Goal: Transaction & Acquisition: Purchase product/service

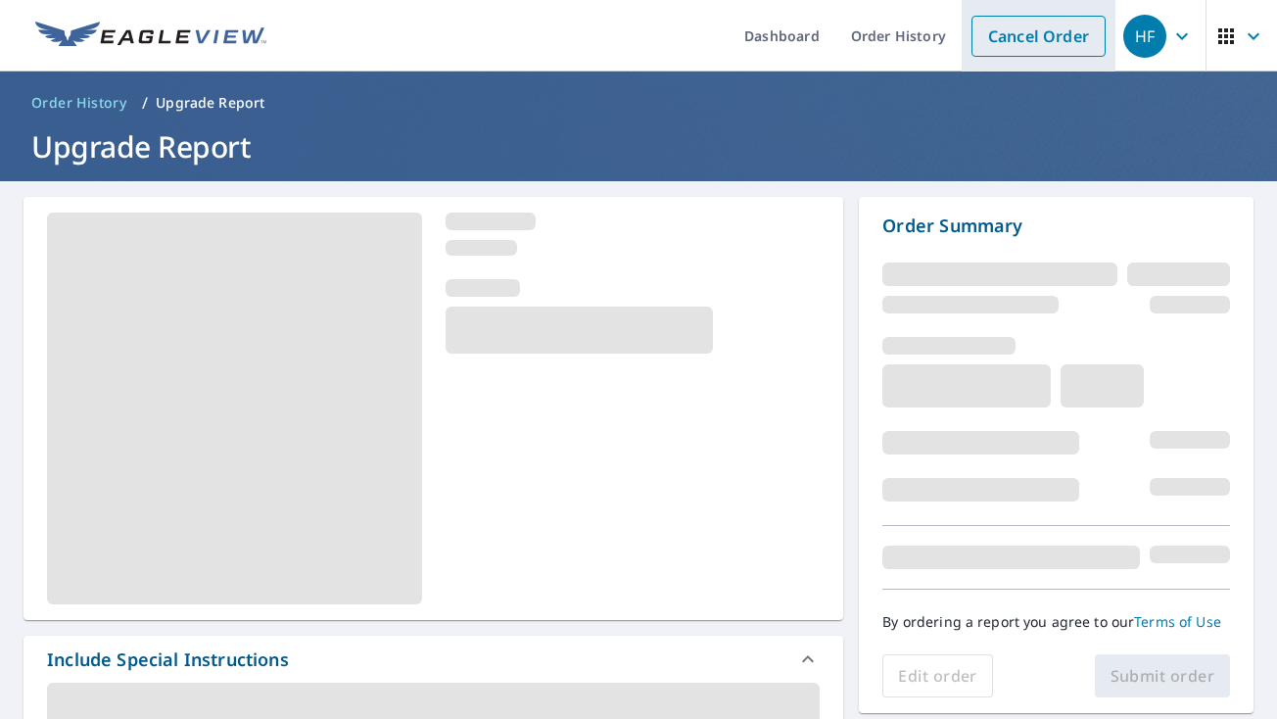
click at [980, 29] on link "Cancel Order" at bounding box center [1038, 36] width 134 height 41
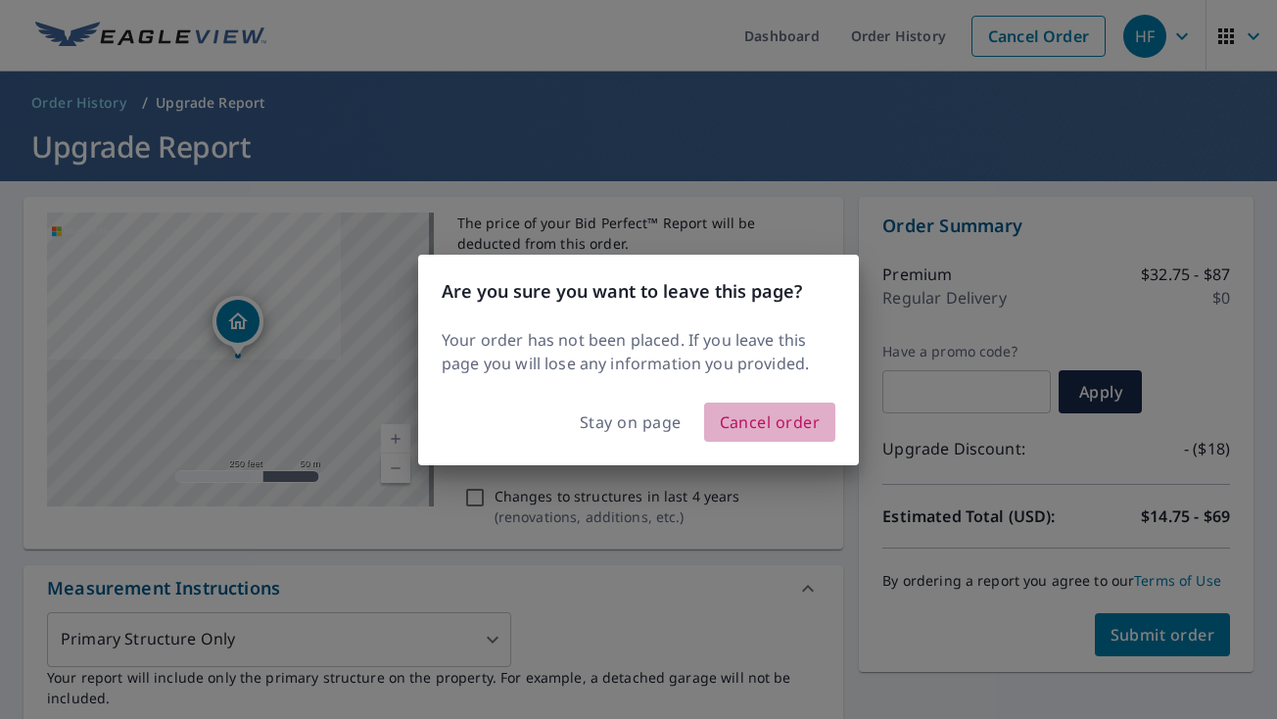
click at [750, 425] on span "Cancel order" at bounding box center [770, 421] width 101 height 27
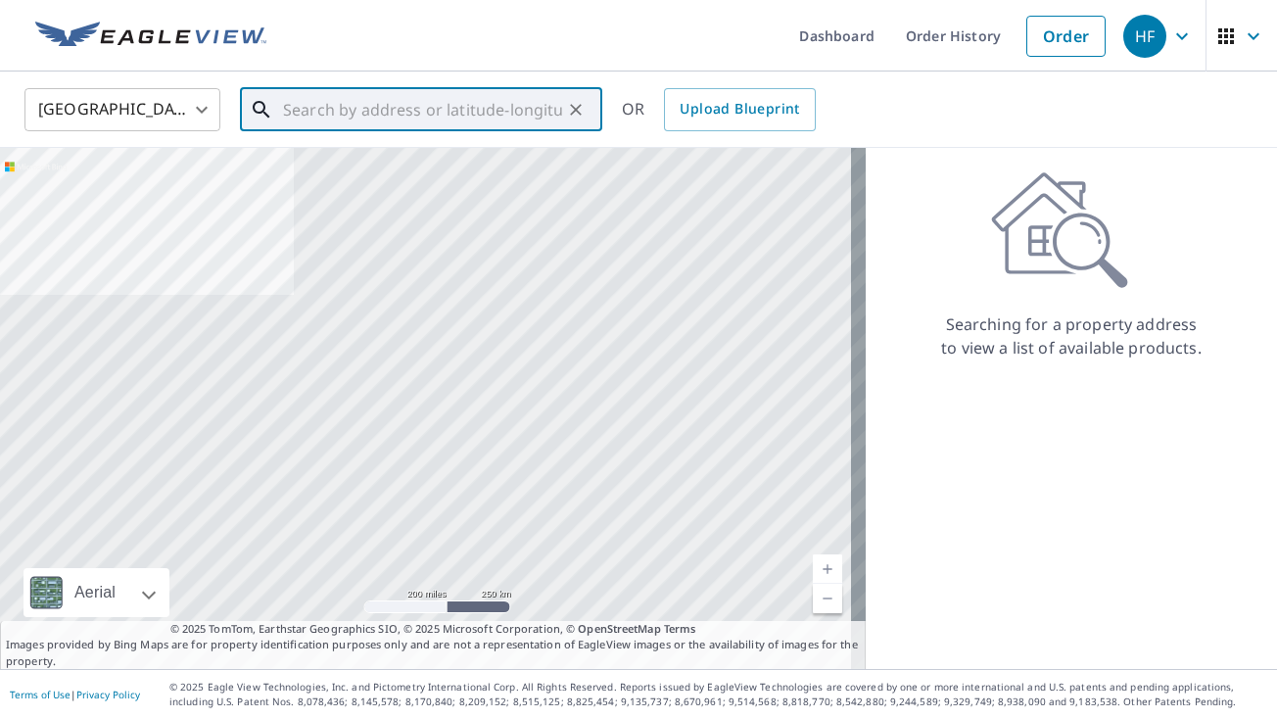
click at [427, 101] on input "text" at bounding box center [422, 109] width 279 height 55
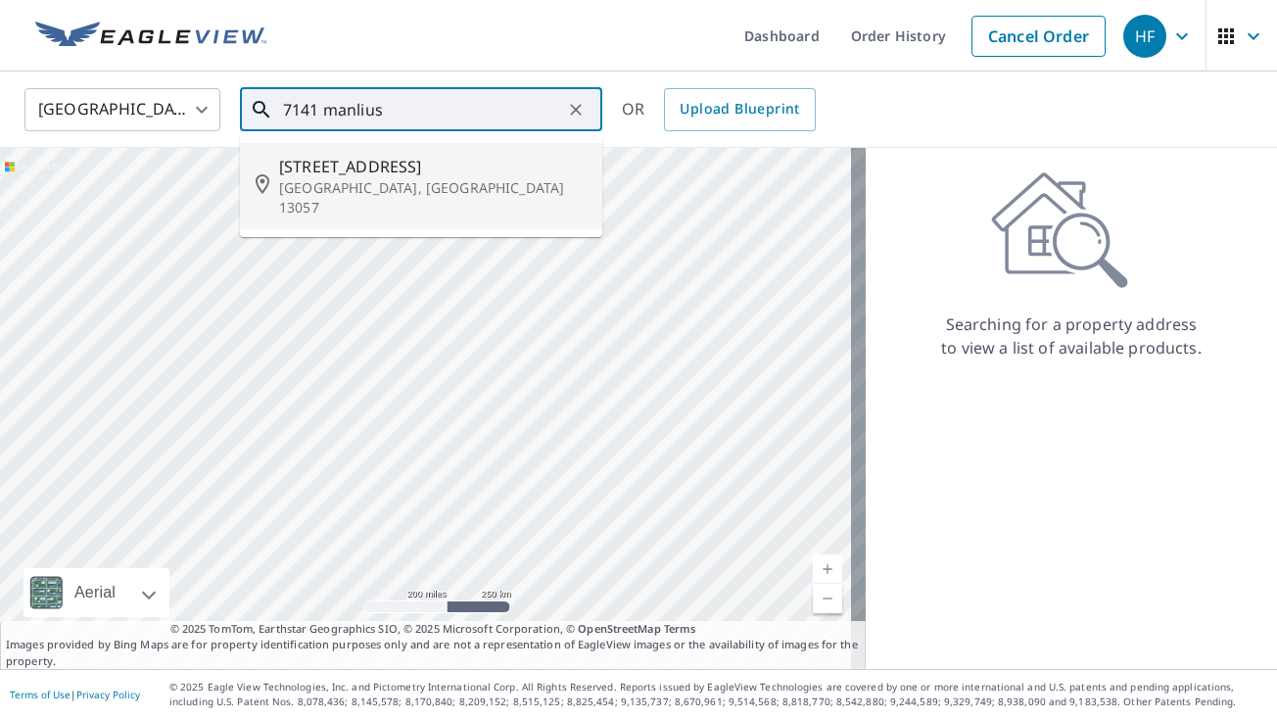
click at [425, 180] on p "[GEOGRAPHIC_DATA], [GEOGRAPHIC_DATA] 13057" at bounding box center [432, 197] width 307 height 39
type input "[STREET_ADDRESS]"
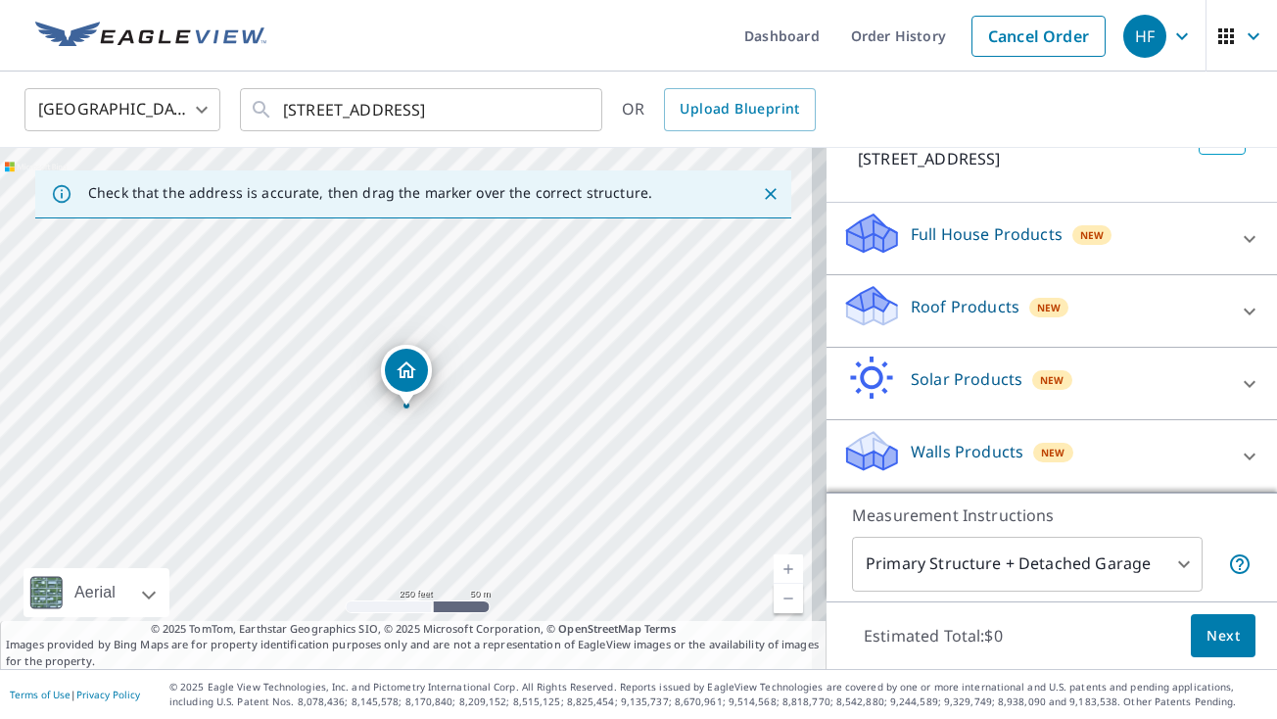
scroll to position [169, 0]
click at [1237, 313] on icon at bounding box center [1248, 311] width 23 height 23
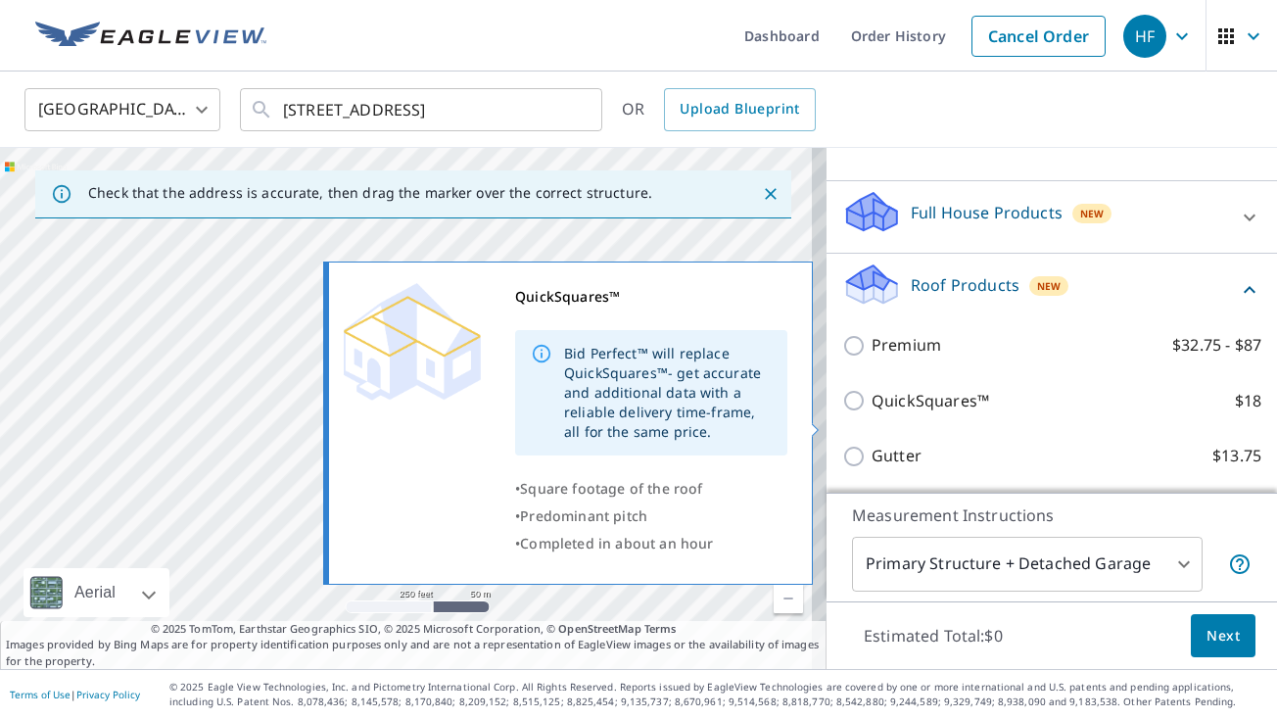
click at [842, 412] on input "QuickSquares™ $18" at bounding box center [856, 400] width 29 height 23
checkbox input "true"
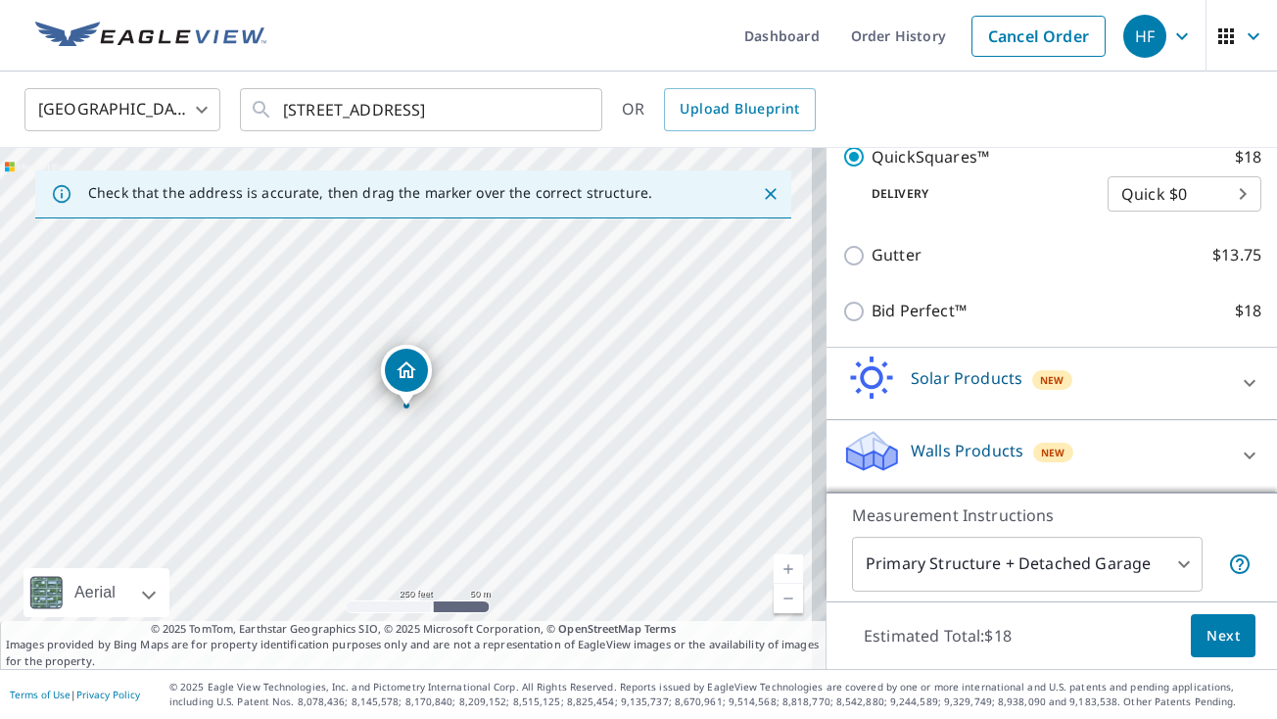
scroll to position [454, 0]
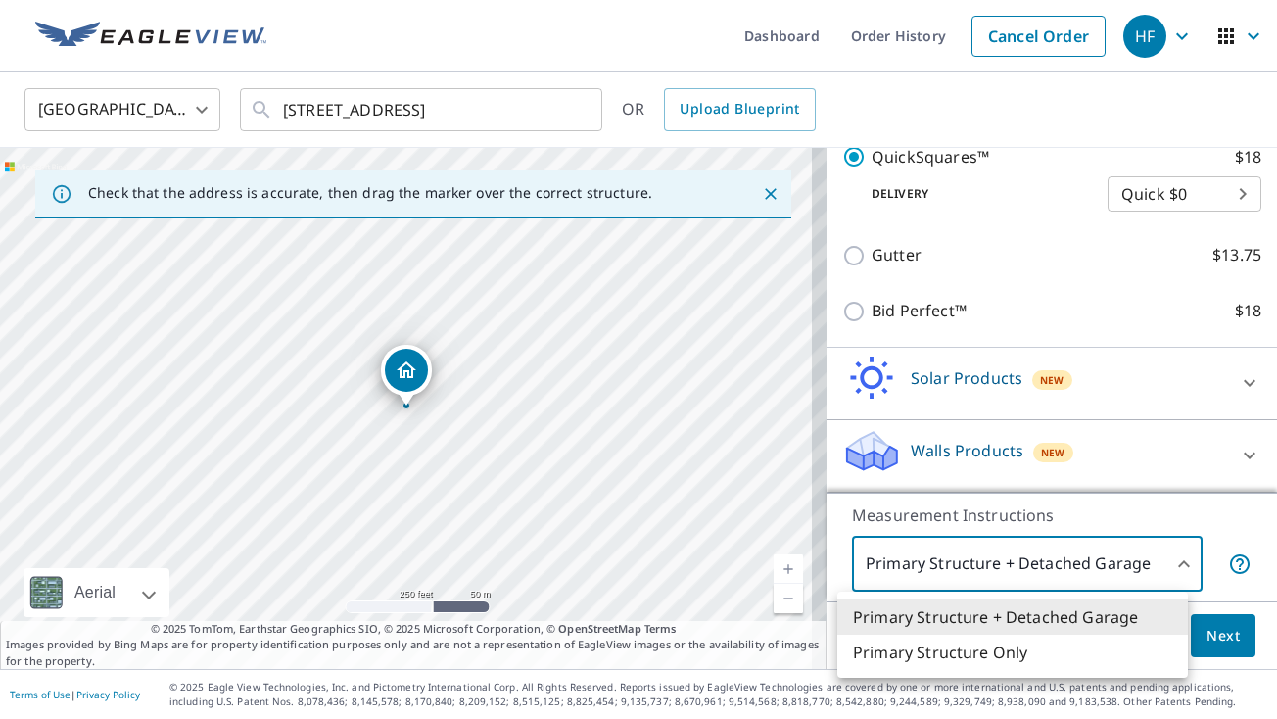
click at [1171, 567] on body "HF HF Dashboard Order History Cancel Order HF [GEOGRAPHIC_DATA] US ​ [STREET_AD…" at bounding box center [638, 359] width 1277 height 719
click at [1103, 649] on li "Primary Structure Only" at bounding box center [1012, 651] width 350 height 35
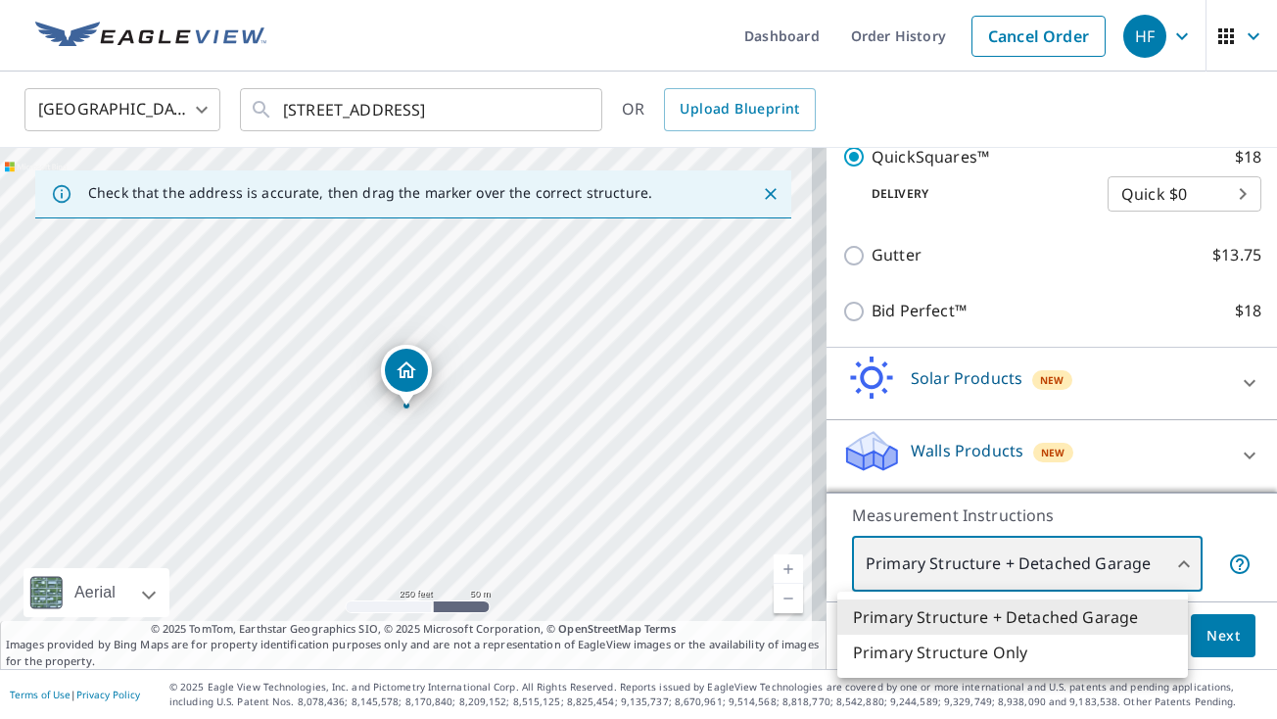
type input "2"
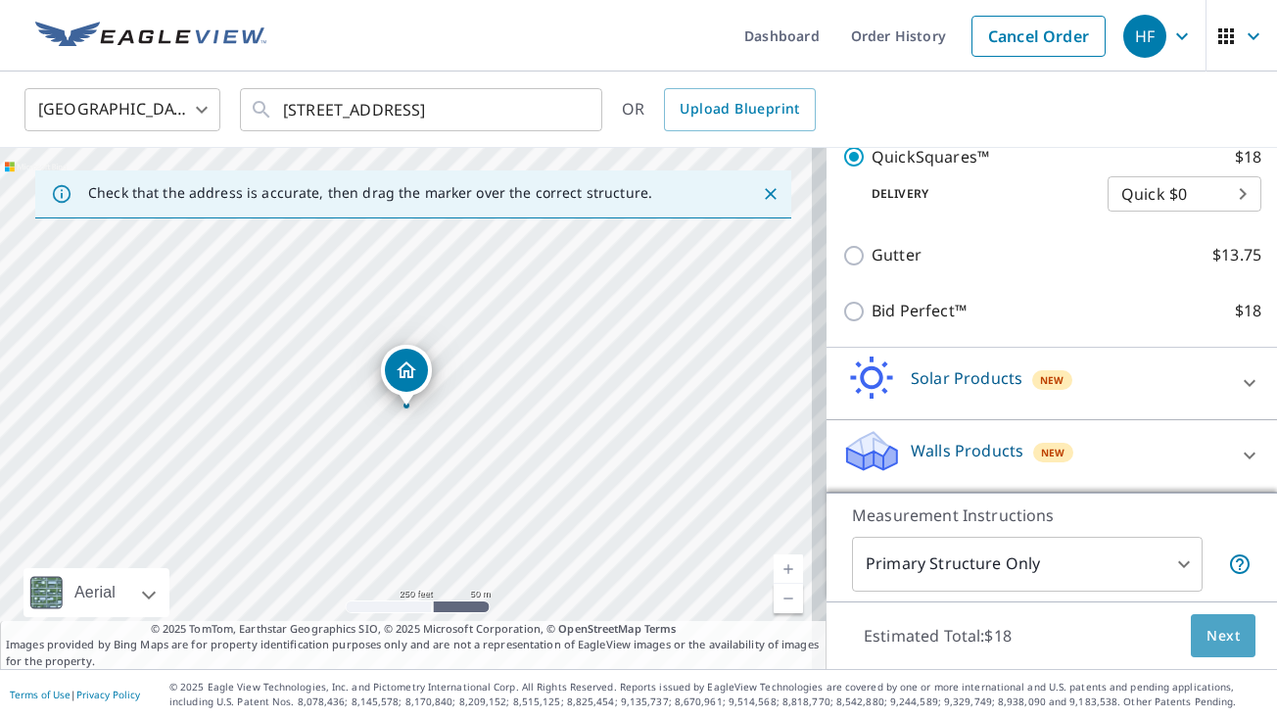
click at [1206, 636] on span "Next" at bounding box center [1222, 636] width 33 height 24
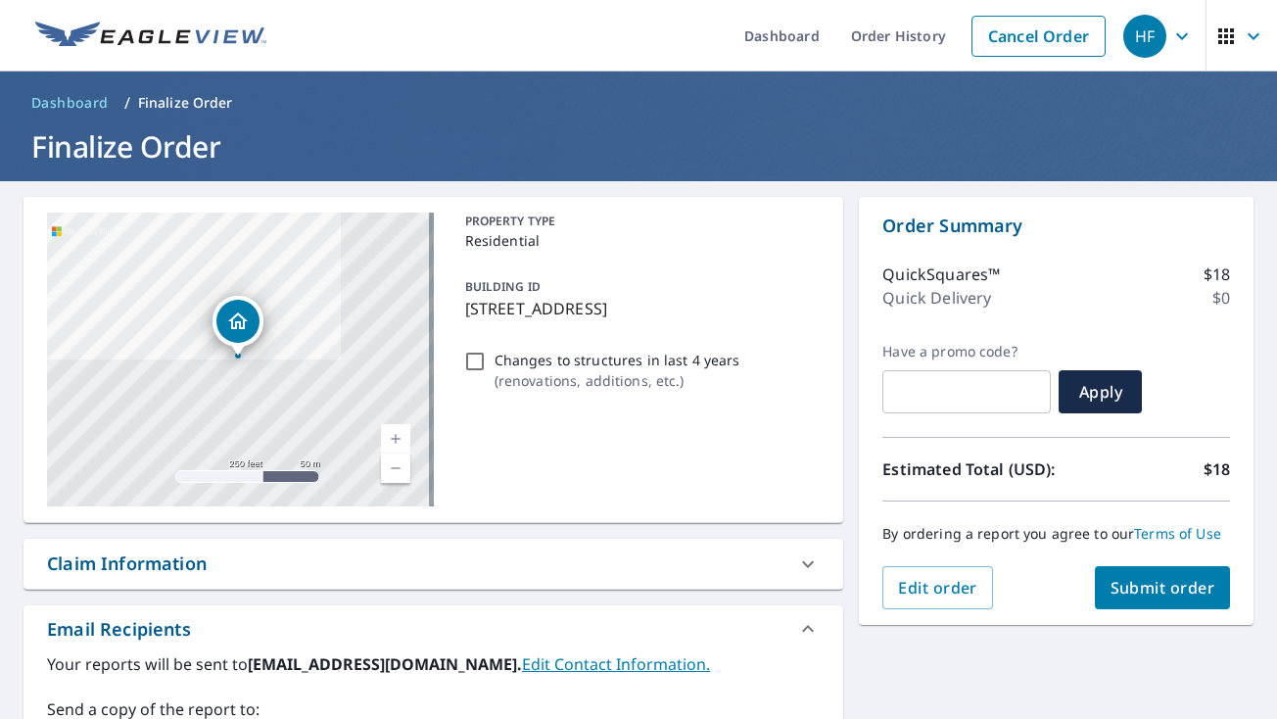
scroll to position [98, 0]
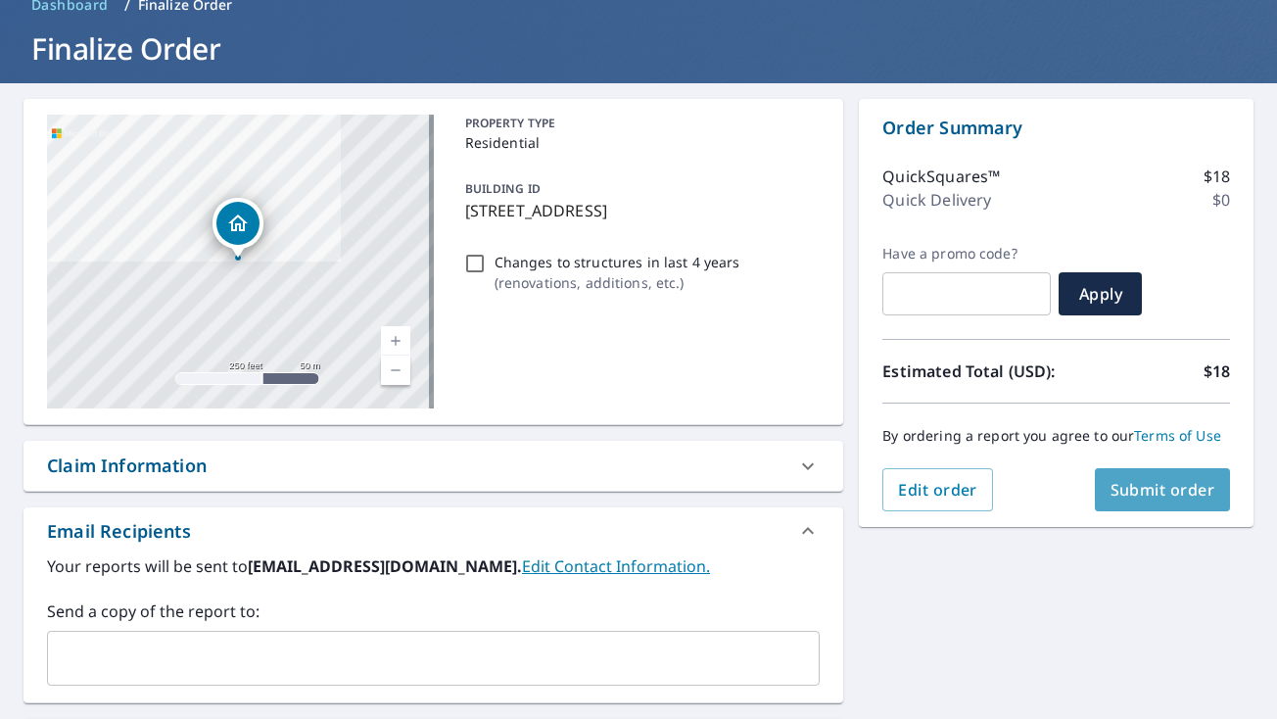
click at [1126, 500] on span "Submit order" at bounding box center [1162, 490] width 105 height 22
